Goal: Task Accomplishment & Management: Use online tool/utility

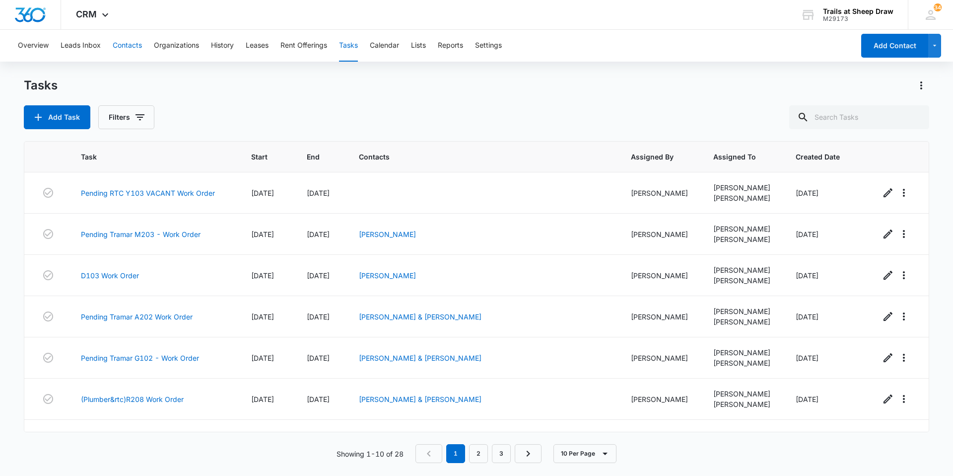
click at [126, 47] on button "Contacts" at bounding box center [127, 46] width 29 height 32
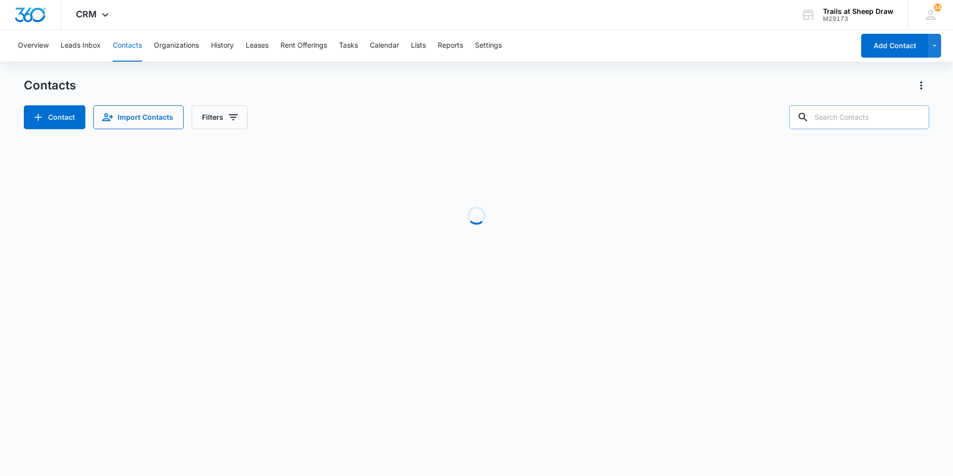
click at [842, 125] on input "text" at bounding box center [859, 117] width 140 height 24
type input "p201"
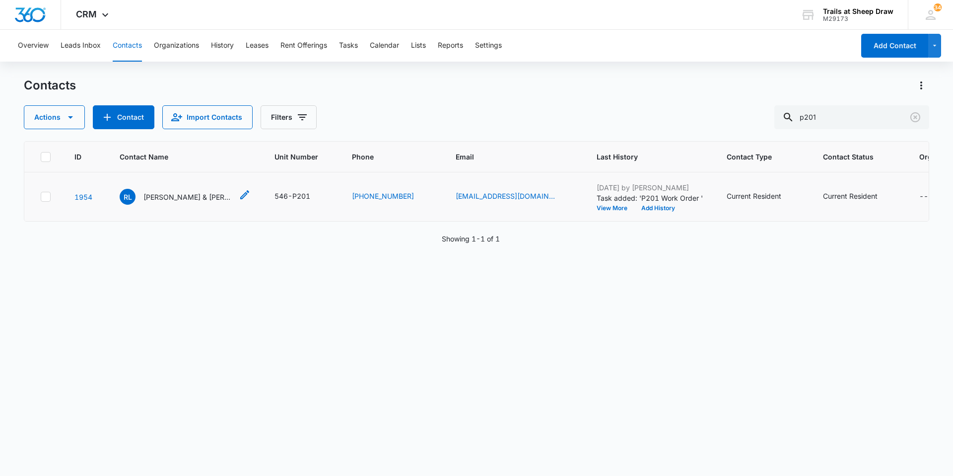
click at [185, 193] on p "[PERSON_NAME] & [PERSON_NAME]" at bounding box center [187, 197] width 89 height 10
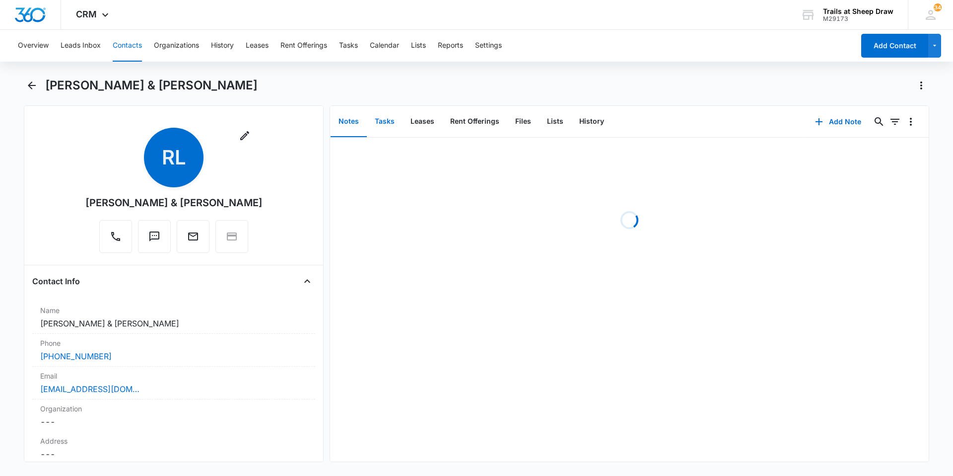
click at [381, 125] on button "Tasks" at bounding box center [385, 121] width 36 height 31
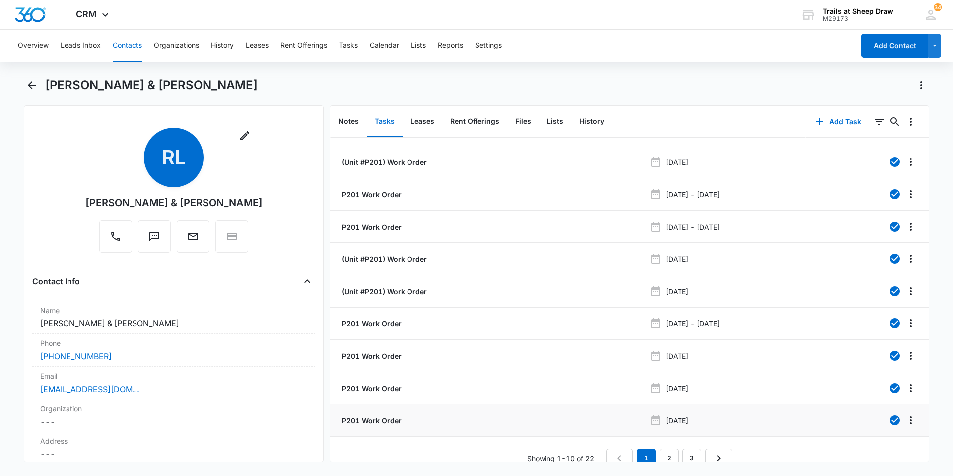
scroll to position [37, 0]
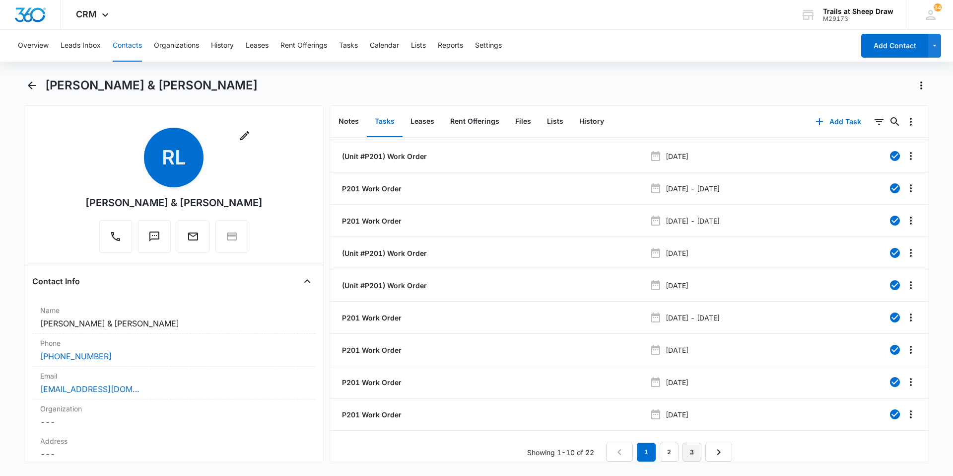
click at [694, 445] on link "3" at bounding box center [692, 451] width 19 height 19
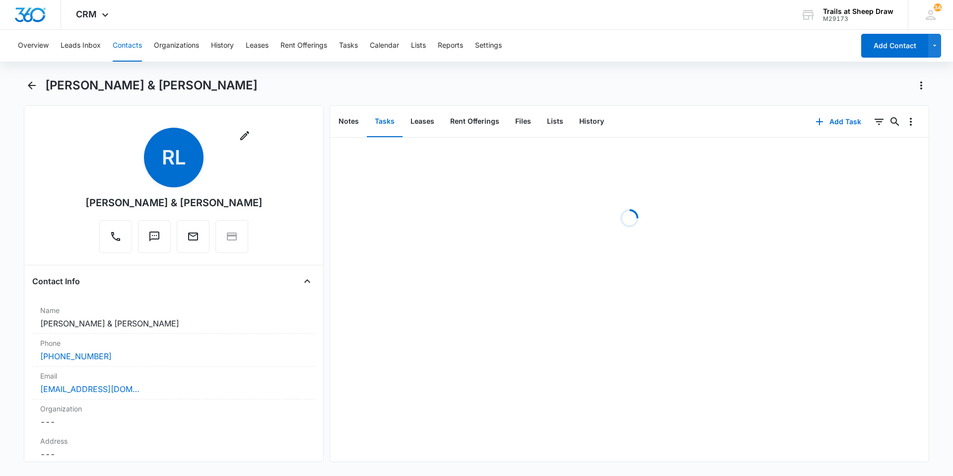
scroll to position [0, 0]
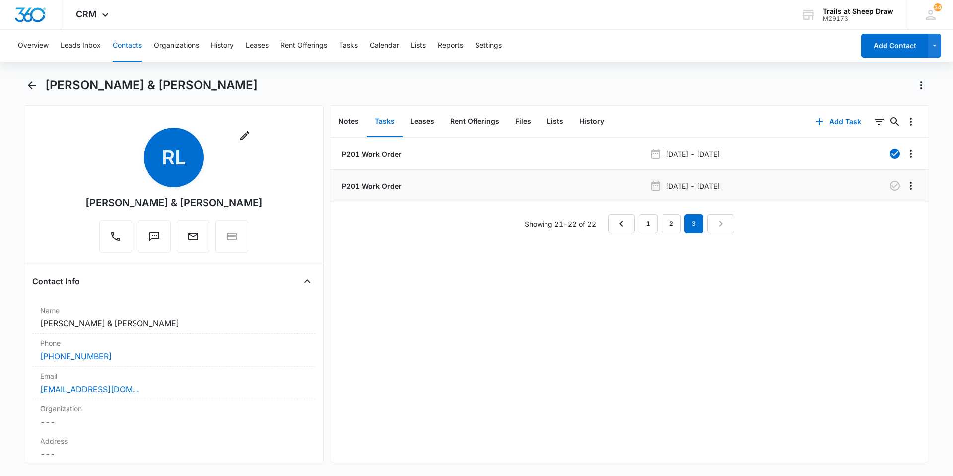
click at [349, 185] on p "P201 Work Order" at bounding box center [371, 186] width 62 height 10
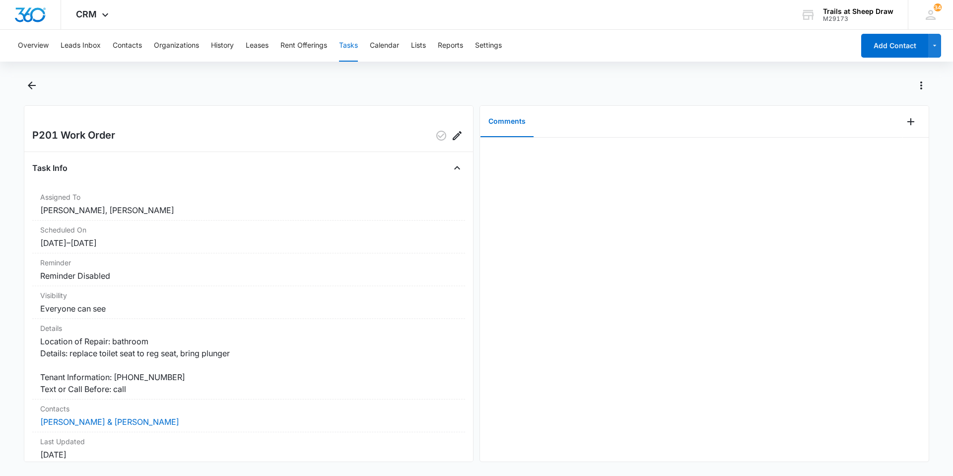
click at [354, 44] on button "Tasks" at bounding box center [348, 46] width 19 height 32
